Goal: Task Accomplishment & Management: Manage account settings

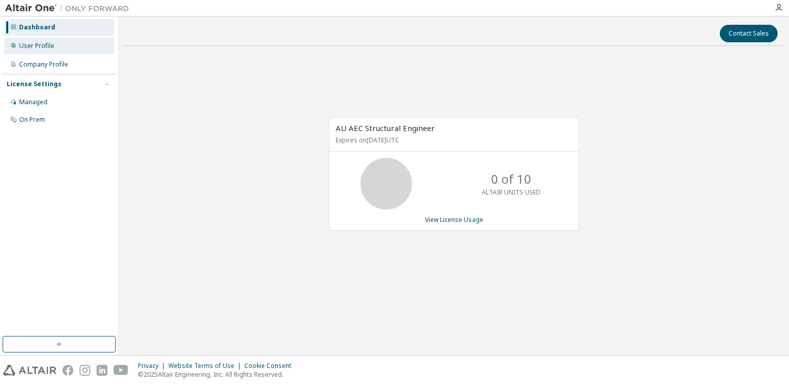
click at [54, 50] on div "User Profile" at bounding box center [59, 46] width 110 height 17
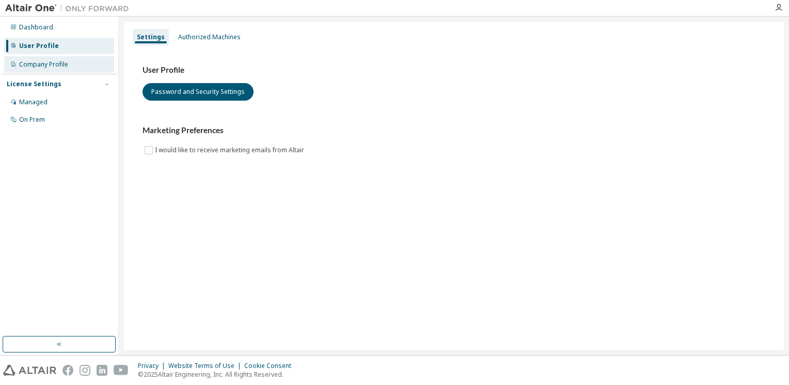
click at [35, 67] on div "Company Profile" at bounding box center [43, 64] width 49 height 8
